Goal: Task Accomplishment & Management: Manage account settings

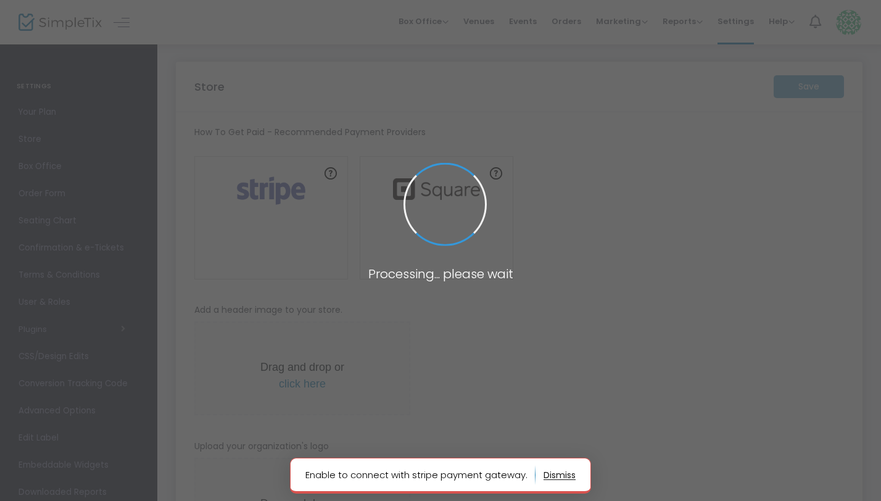
type input "[URL]"
radio input "true"
radio input "false"
radio input "true"
type input "jcsbanquet"
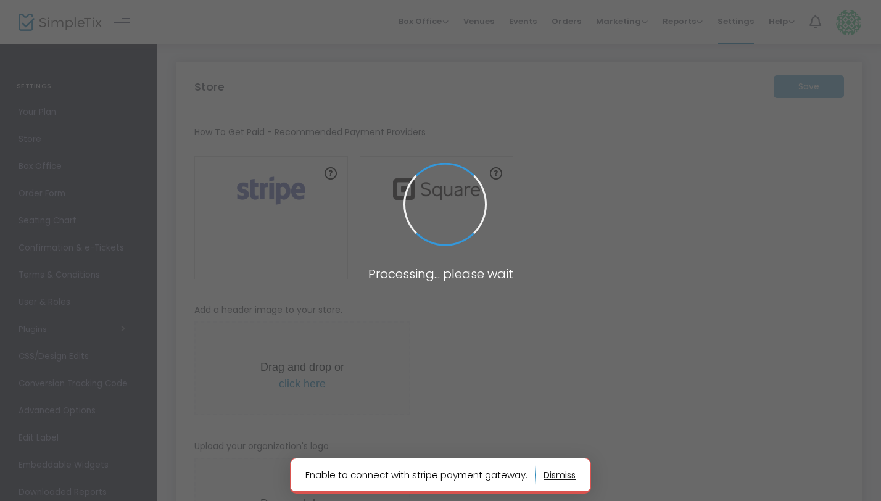
type input "4162906186"
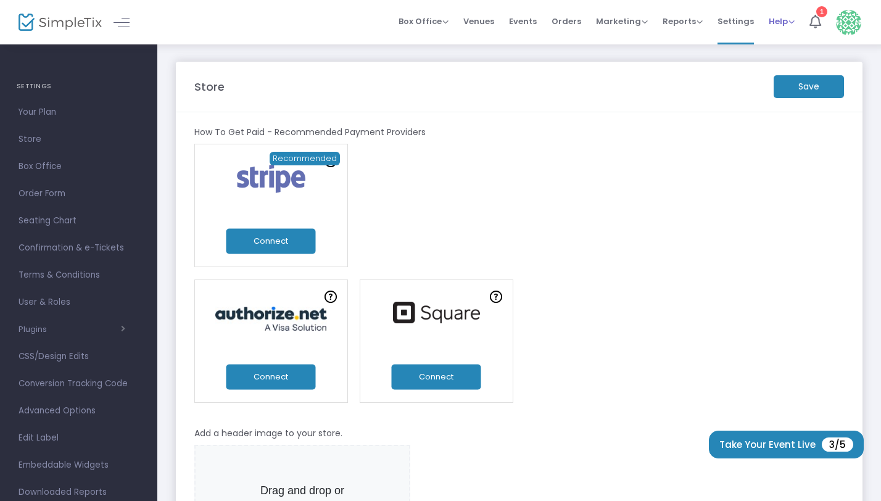
click at [781, 14] on span "Help View Docs Contact Support" at bounding box center [782, 21] width 26 height 31
click at [742, 17] on span "Settings" at bounding box center [735, 21] width 36 height 31
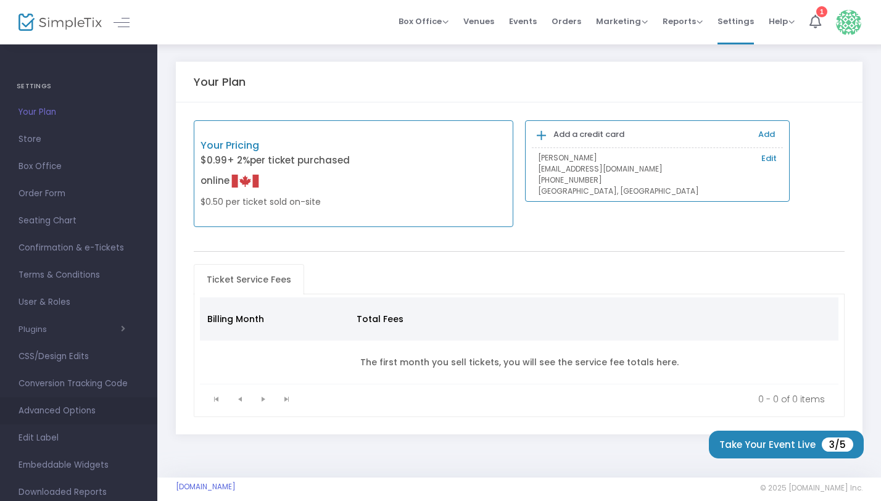
scroll to position [31, 0]
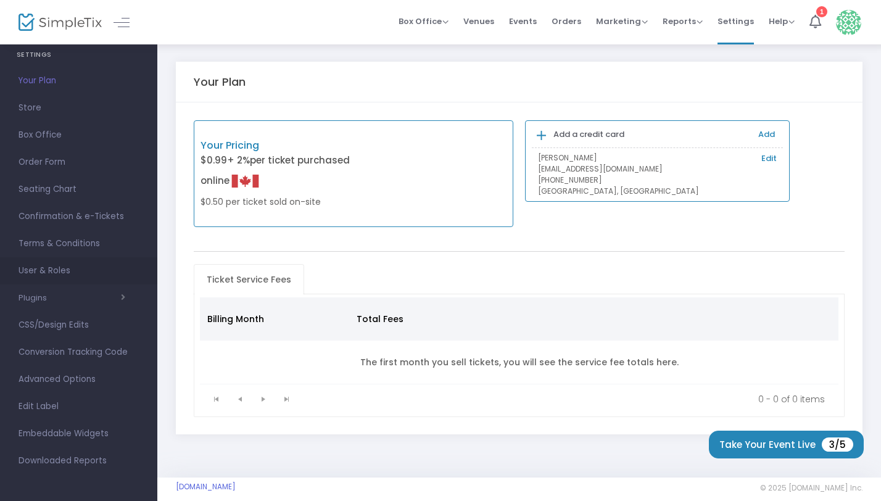
click at [60, 268] on span "User & Roles" at bounding box center [79, 271] width 120 height 16
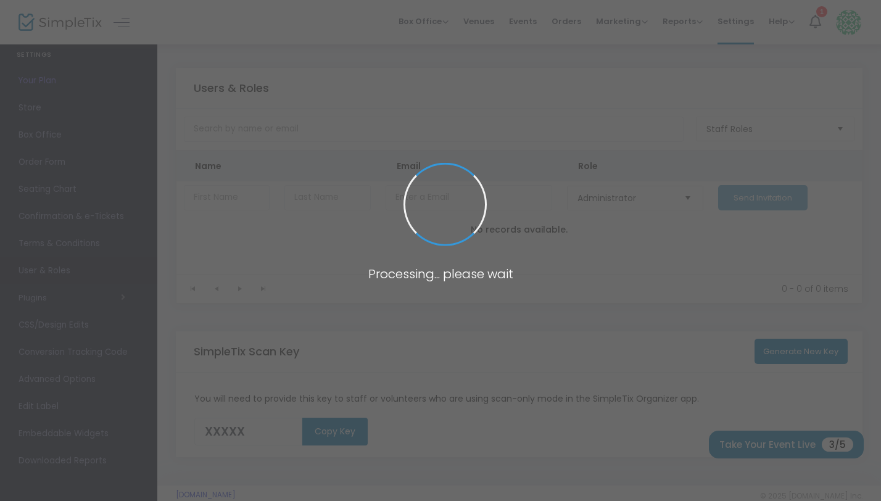
type input "XQTZ5"
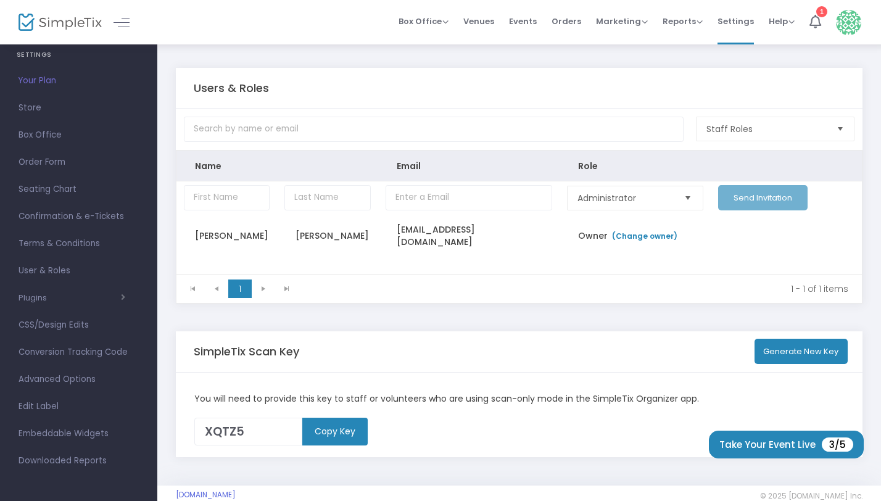
scroll to position [21, 0]
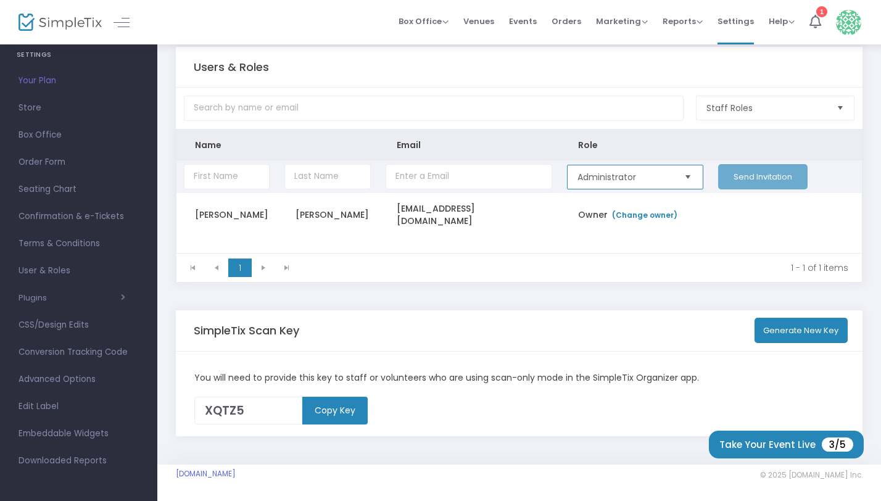
click at [675, 170] on span "Administrator" at bounding box center [624, 176] width 105 height 23
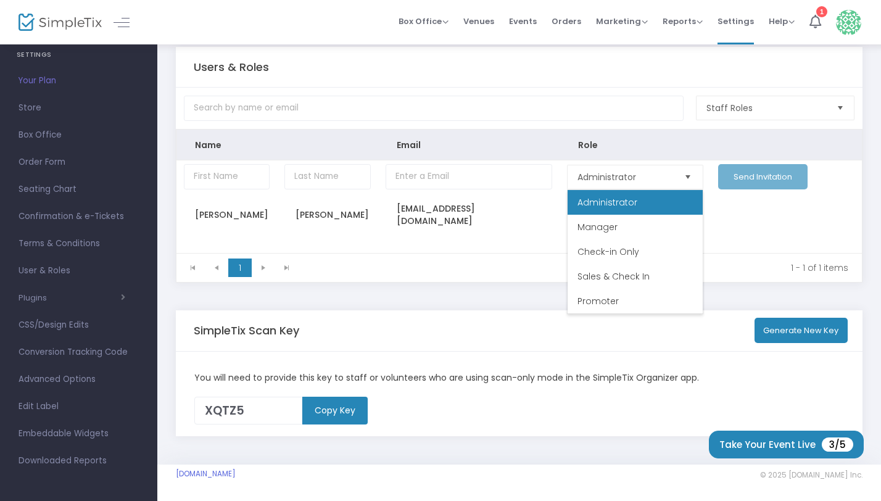
click at [474, 271] on kendo-pager-info "1 - 1 of 1 items" at bounding box center [577, 268] width 541 height 12
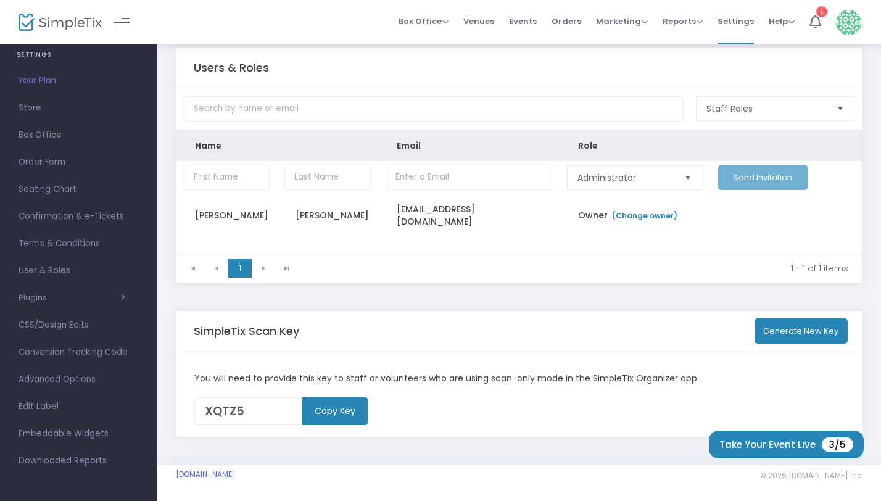
scroll to position [0, 0]
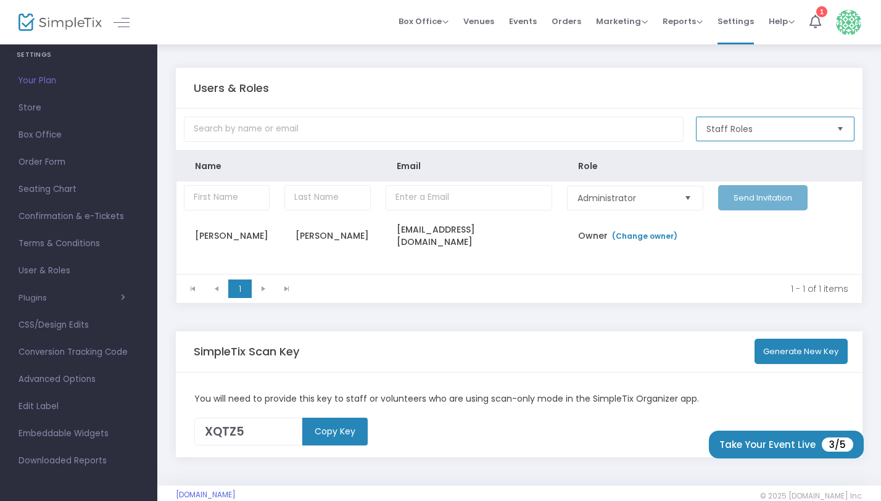
click at [764, 124] on span "Staff Roles" at bounding box center [766, 129] width 120 height 12
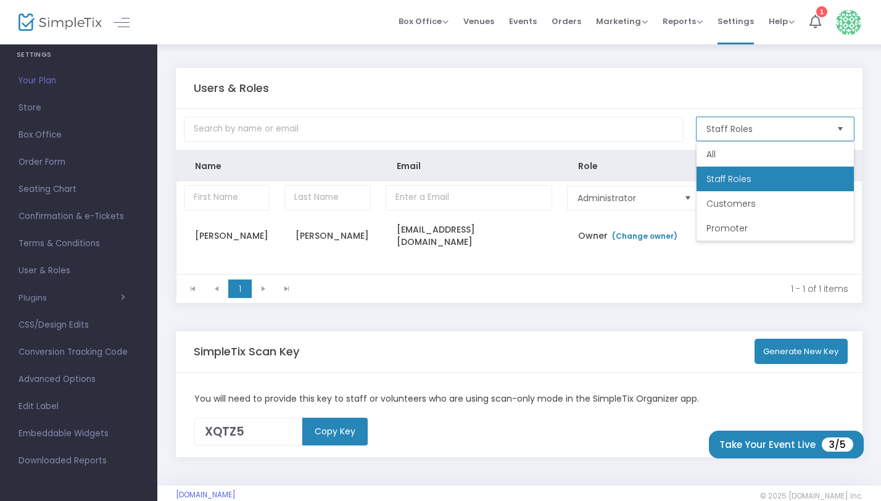
click at [764, 124] on span "Staff Roles" at bounding box center [766, 129] width 120 height 12
